Goal: Find specific page/section: Find specific page/section

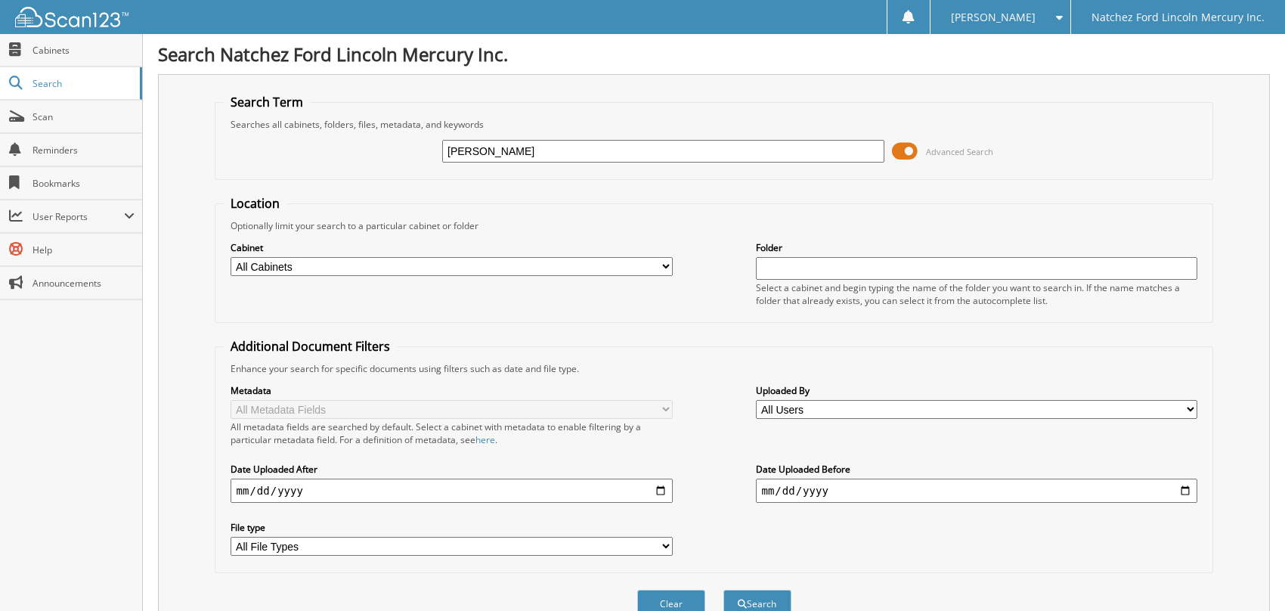
type input "[PERSON_NAME]"
click at [805, 405] on select "All Users [PERSON_NAME] [PERSON_NAME] [PERSON_NAME] [PERSON_NAME] [PERSON_NAME]…" at bounding box center [977, 409] width 442 height 19
select select "46581"
click at [756, 400] on select "All Users [PERSON_NAME] [PERSON_NAME] [PERSON_NAME] [PERSON_NAME] [PERSON_NAME]…" at bounding box center [977, 409] width 442 height 19
click at [763, 598] on button "Search" at bounding box center [758, 604] width 68 height 28
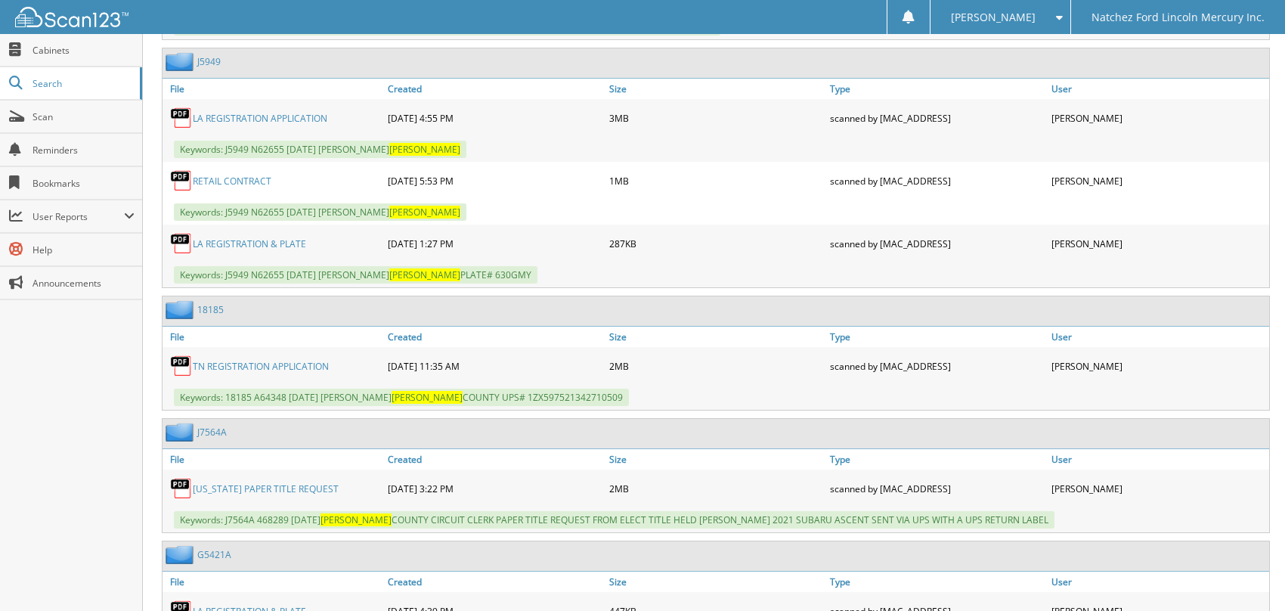
scroll to position [907, 0]
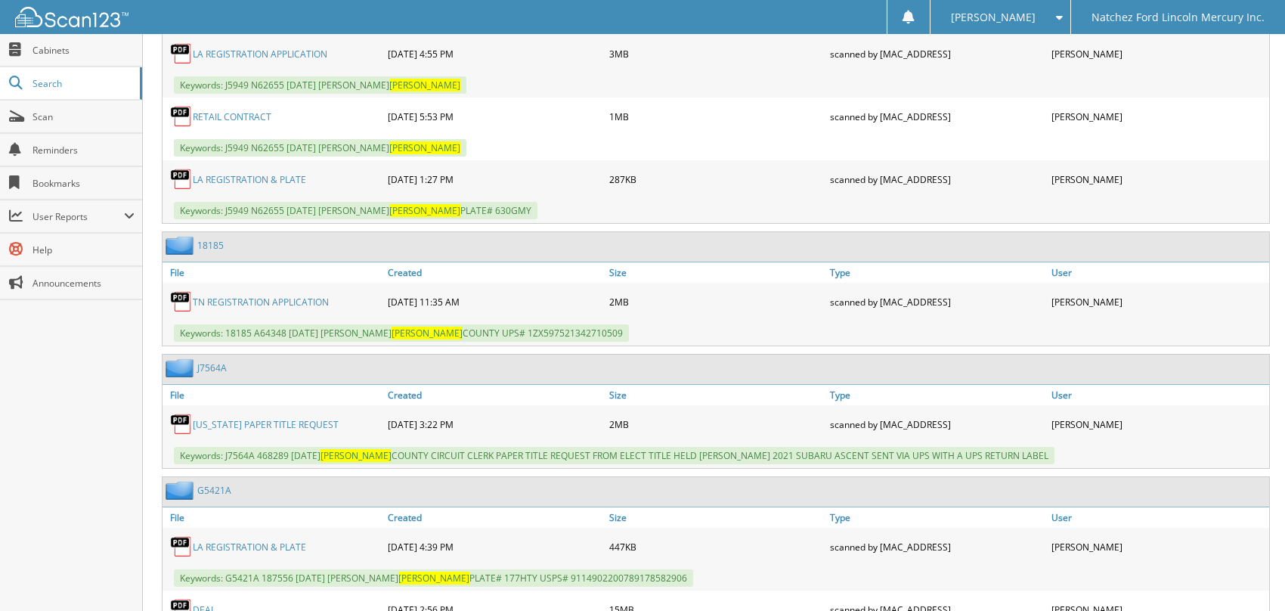
click at [233, 296] on link "TN REGISTRATION APPLICATION" at bounding box center [261, 302] width 136 height 13
click at [49, 51] on span "Cabinets" at bounding box center [84, 50] width 102 height 13
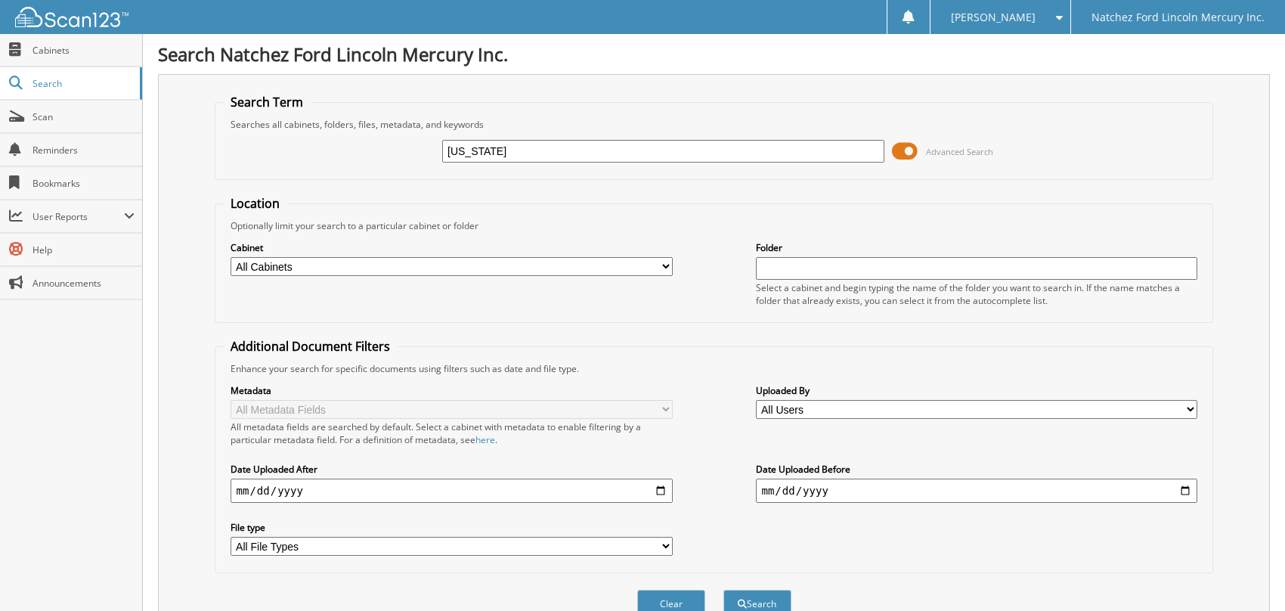
type input "South carolina"
click at [724, 590] on button "Search" at bounding box center [758, 604] width 68 height 28
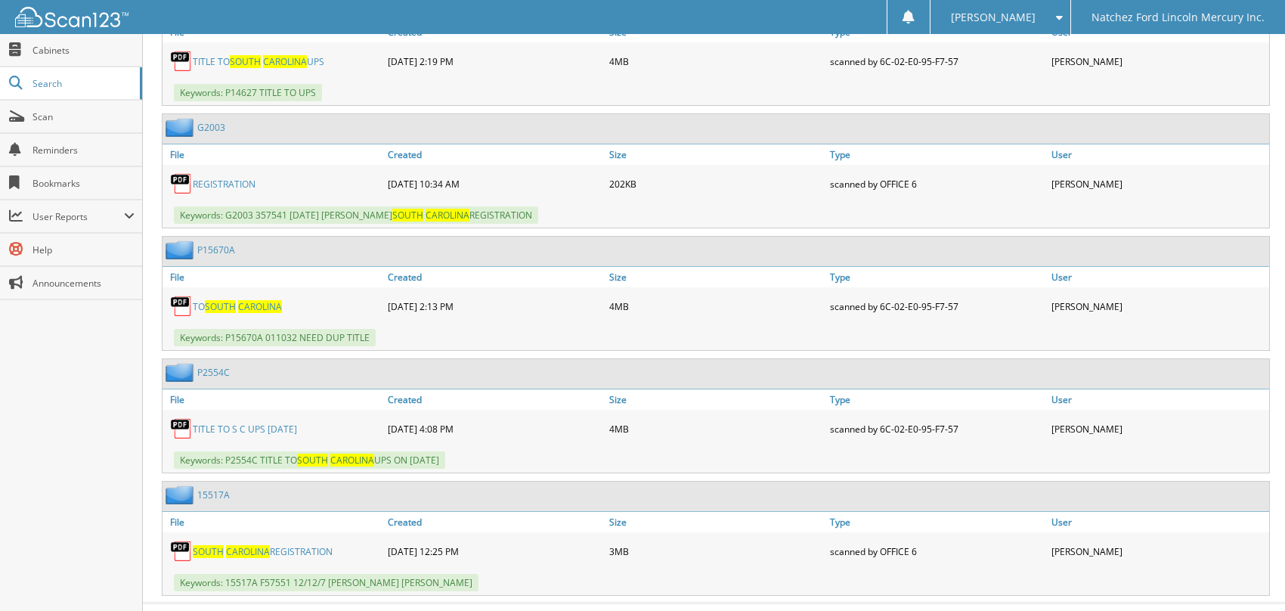
scroll to position [783, 0]
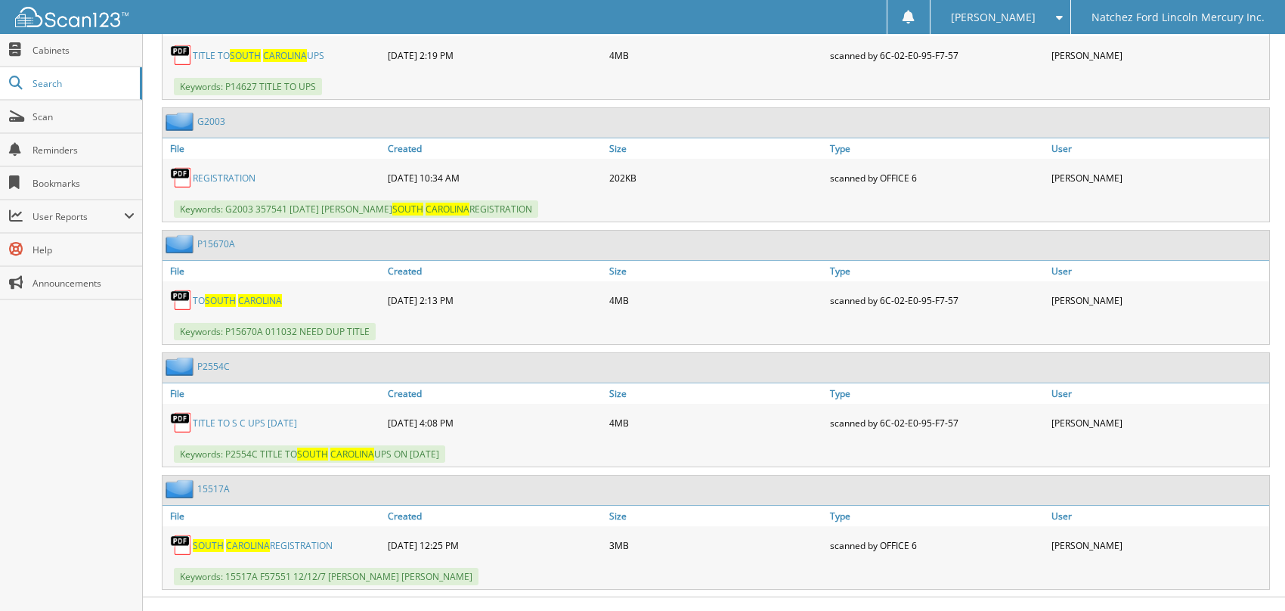
click at [212, 417] on link "TITLE TO S C UPS 10/05/21" at bounding box center [245, 423] width 104 height 13
click at [33, 44] on span "Cabinets" at bounding box center [84, 50] width 102 height 13
